Goal: Task Accomplishment & Management: Manage account settings

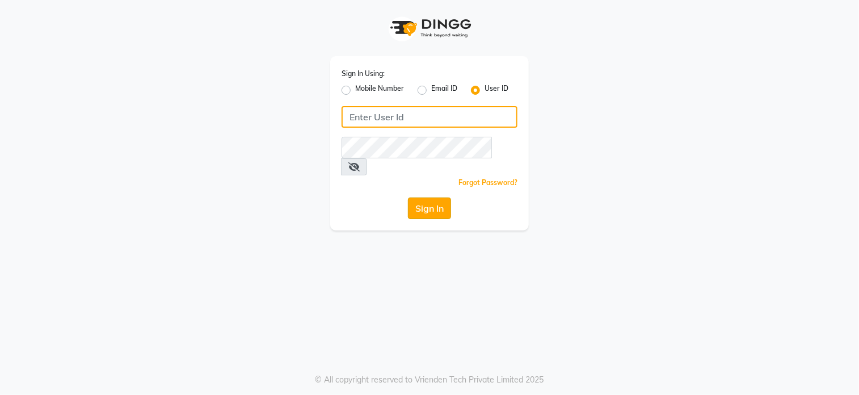
type input "klipsnkurls"
click at [439, 198] on button "Sign In" at bounding box center [429, 208] width 43 height 22
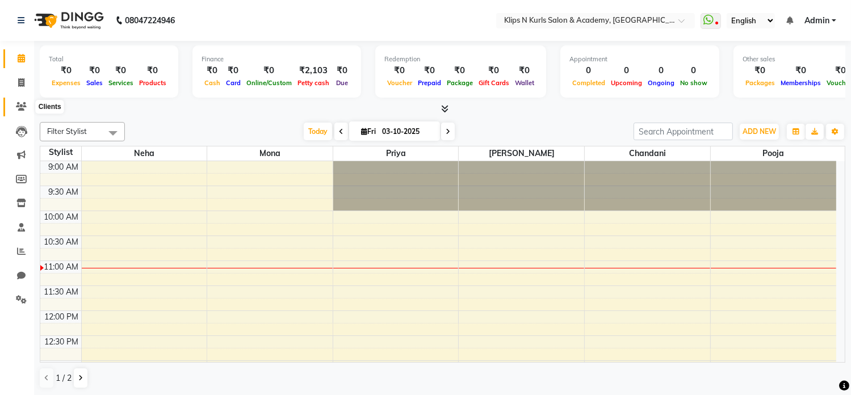
click at [23, 103] on icon at bounding box center [21, 106] width 11 height 9
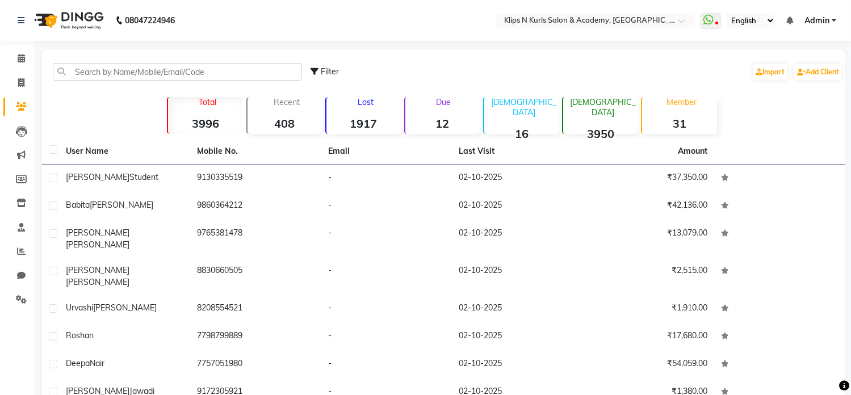
click at [445, 125] on strong "12" at bounding box center [442, 123] width 74 height 14
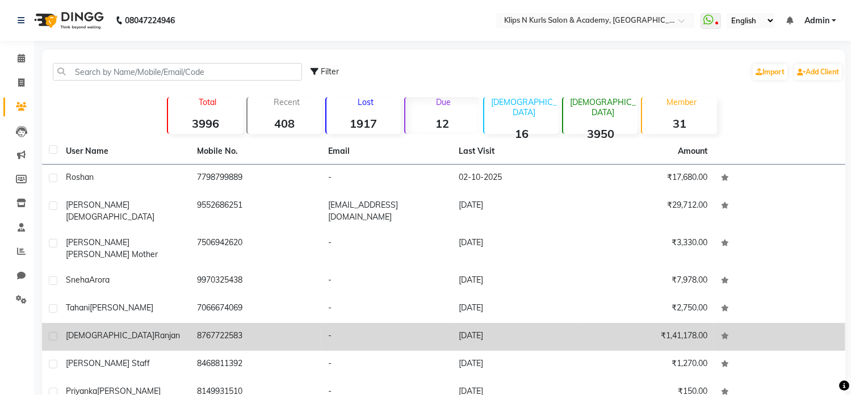
click at [386, 323] on td "-" at bounding box center [386, 337] width 131 height 28
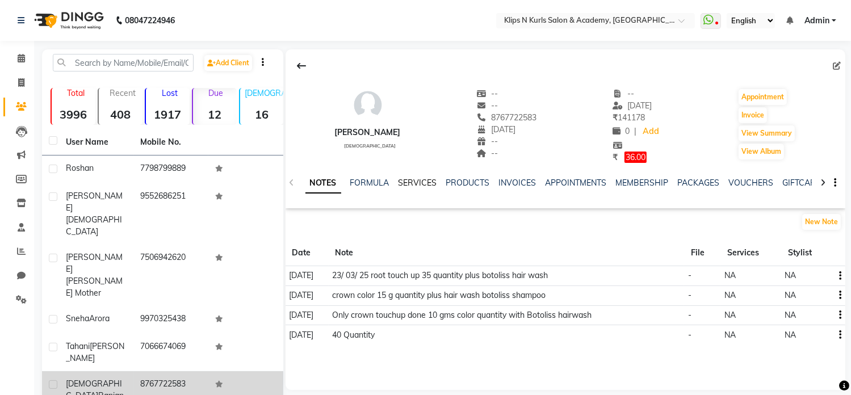
click at [418, 181] on link "SERVICES" at bounding box center [417, 183] width 39 height 10
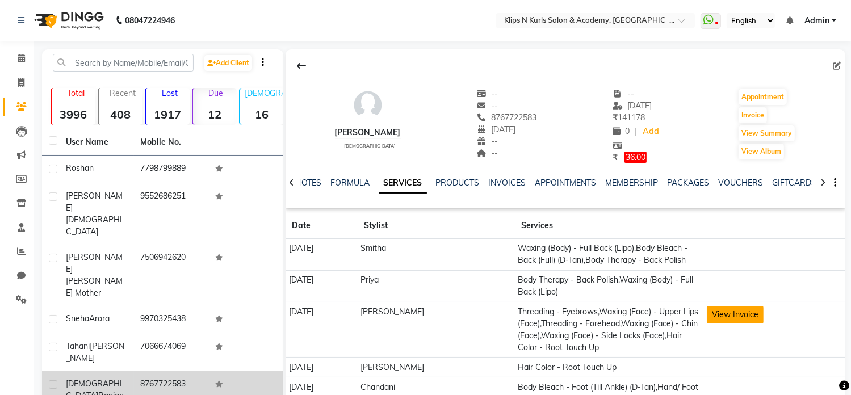
click at [712, 317] on button "View Invoice" at bounding box center [734, 315] width 57 height 18
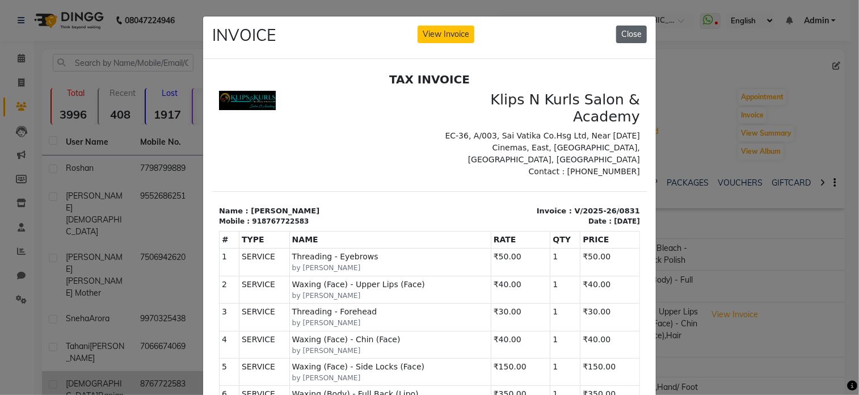
click at [632, 35] on button "Close" at bounding box center [631, 35] width 31 height 18
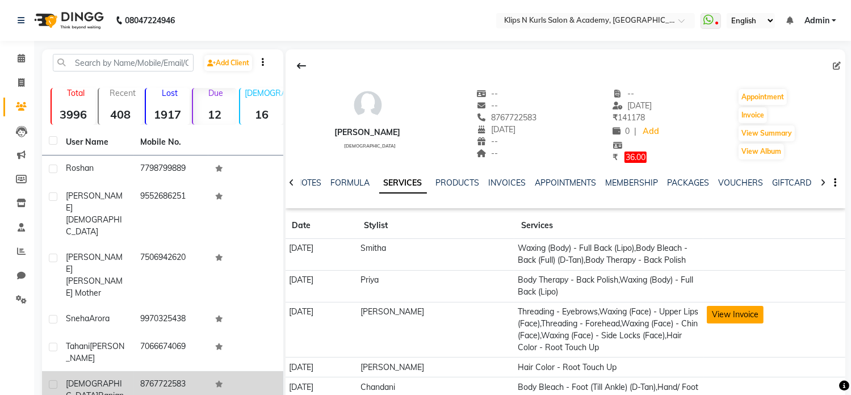
click at [724, 318] on button "View Invoice" at bounding box center [734, 315] width 57 height 18
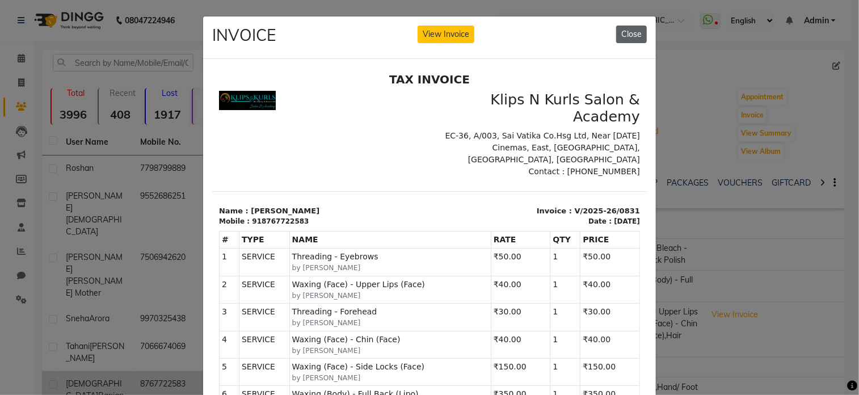
click at [629, 40] on button "Close" at bounding box center [631, 35] width 31 height 18
